Goal: Check status: Check status

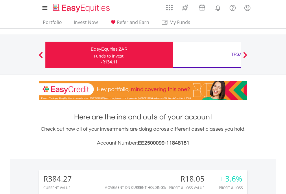
scroll to position [55, 91]
click at [94, 55] on div "Funds to invest:" at bounding box center [109, 56] width 31 height 6
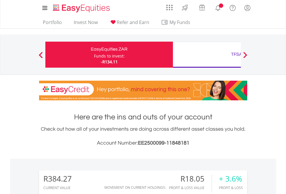
scroll to position [55, 91]
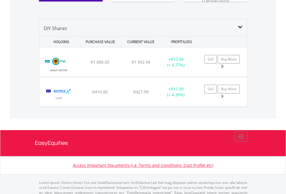
scroll to position [643, 0]
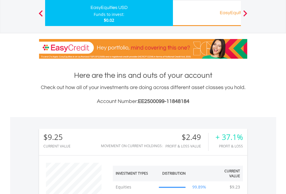
scroll to position [55, 91]
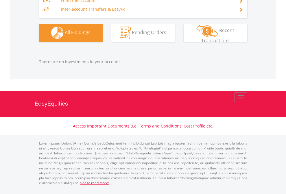
scroll to position [55, 91]
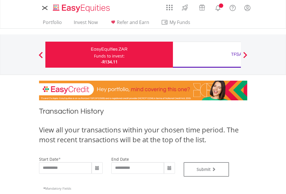
type input "**********"
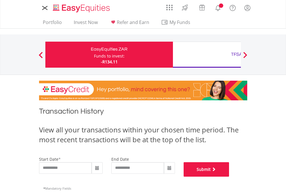
click at [229, 177] on button "Submit" at bounding box center [207, 169] width 46 height 14
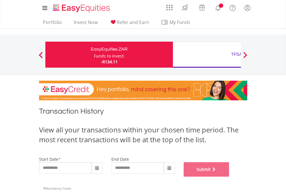
scroll to position [234, 0]
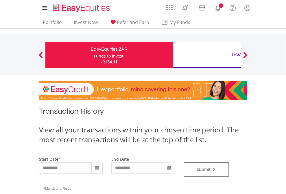
click at [207, 55] on div "TFSA" at bounding box center [236, 54] width 121 height 8
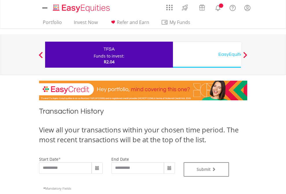
type input "**********"
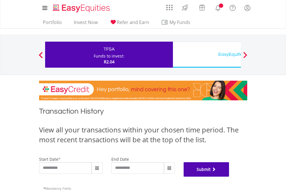
click at [229, 177] on button "Submit" at bounding box center [207, 169] width 46 height 14
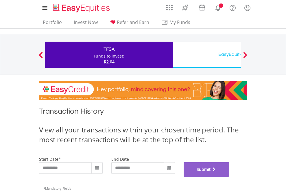
scroll to position [234, 0]
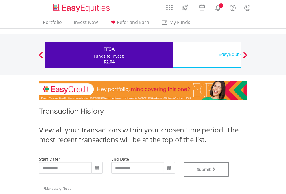
click at [207, 55] on div "EasyEquities USD" at bounding box center [236, 54] width 121 height 8
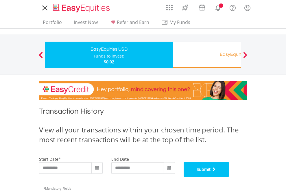
click at [229, 177] on button "Submit" at bounding box center [207, 169] width 46 height 14
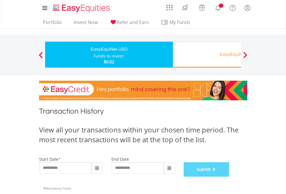
scroll to position [234, 0]
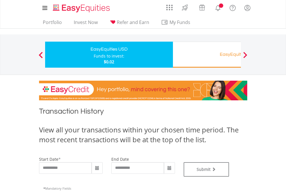
click at [207, 55] on div "EasyEquities RA" at bounding box center [236, 54] width 121 height 8
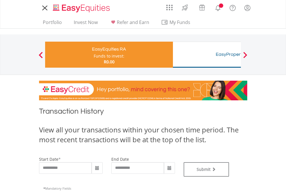
type input "**********"
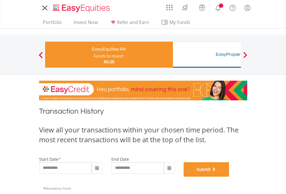
click at [229, 177] on button "Submit" at bounding box center [207, 169] width 46 height 14
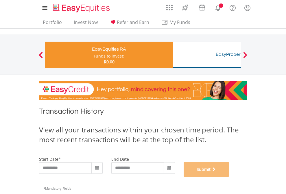
scroll to position [234, 0]
